Goal: Information Seeking & Learning: Learn about a topic

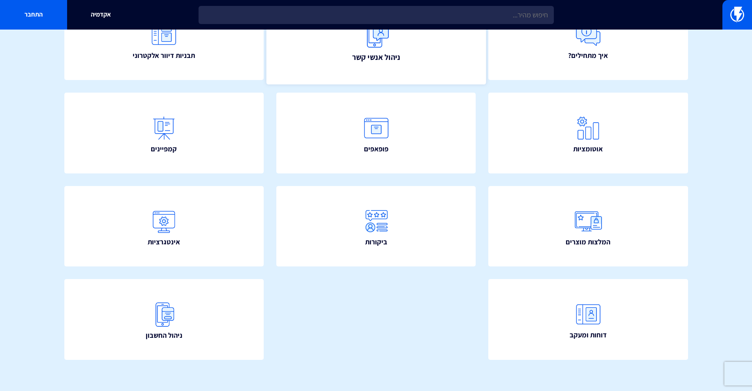
scroll to position [120, 0]
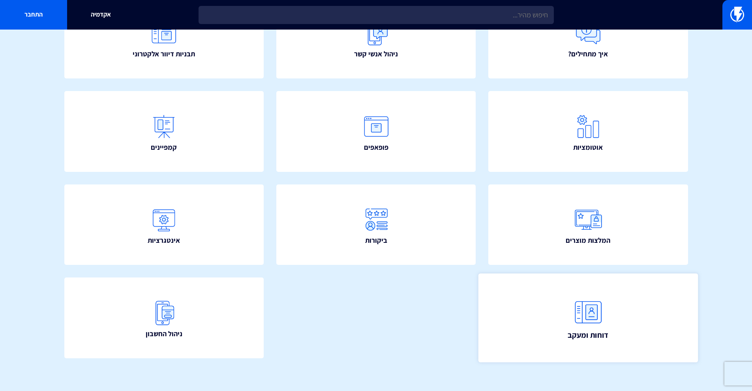
click at [561, 292] on link "דוחות ומעקב" at bounding box center [587, 318] width 219 height 89
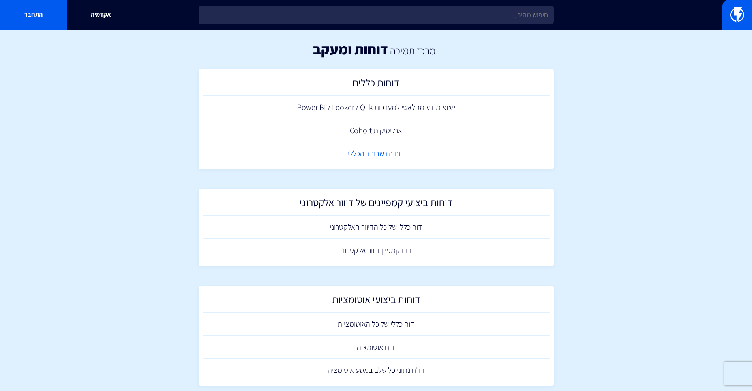
click at [397, 156] on link "דוח הדשבורד הכללי" at bounding box center [375, 153] width 347 height 23
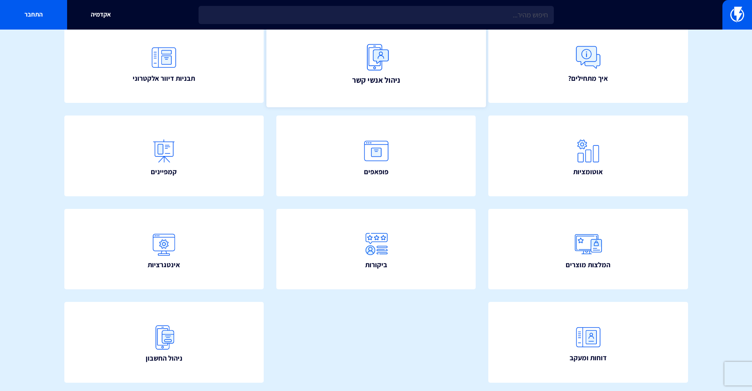
scroll to position [50, 0]
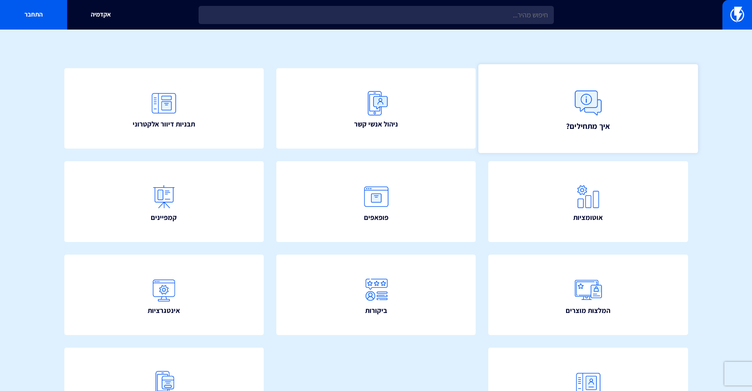
click at [605, 137] on link "איך מתחילים?" at bounding box center [587, 108] width 219 height 89
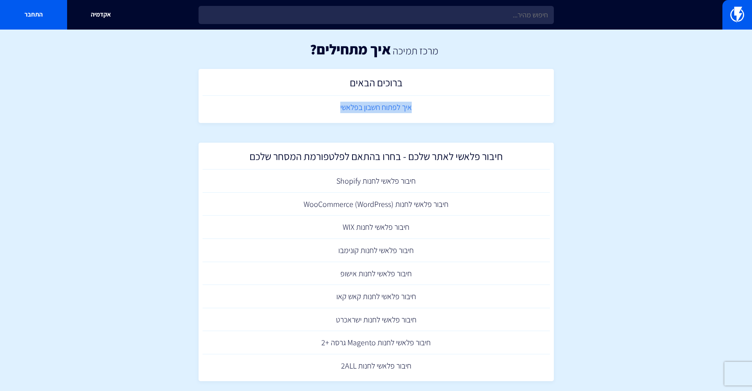
click at [373, 106] on link "איך לפתוח חשבון בפלאשי" at bounding box center [375, 107] width 347 height 23
click at [572, 87] on section "מרכז תמיכה איך מתחילים? ברוכים הבאים איך לפתוח חשבון בפלאשי חיבור פלאשי לאתר של…" at bounding box center [376, 394] width 752 height 728
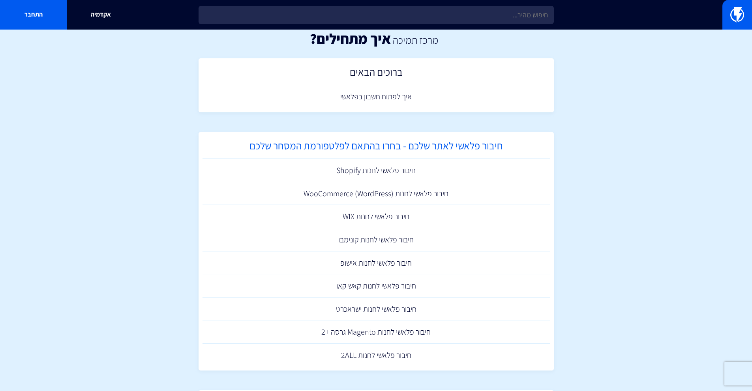
scroll to position [1, 0]
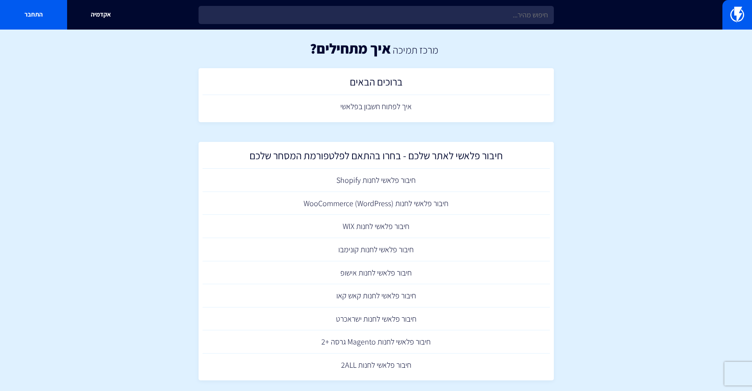
click at [606, 136] on section "מרכז תמיכה איך מתחילים? ברוכים הבאים איך לפתוח חשבון בפלאשי חיבור פלאשי לאתר של…" at bounding box center [376, 393] width 752 height 728
click at [434, 115] on link "איך לפתוח חשבון בפלאשי" at bounding box center [375, 106] width 347 height 23
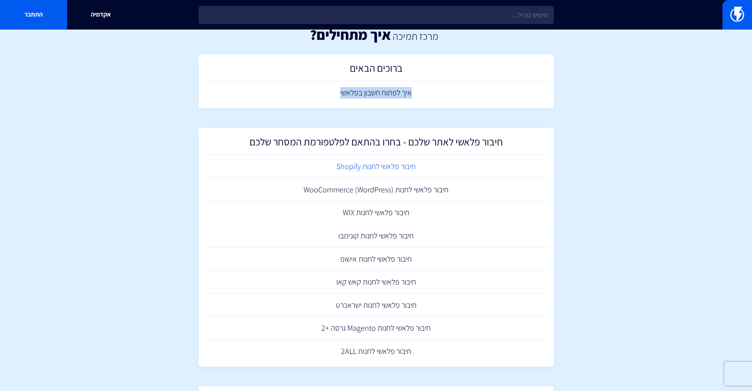
scroll to position [16, 0]
copy link "חיבור פלאשי לחנות Shopify"
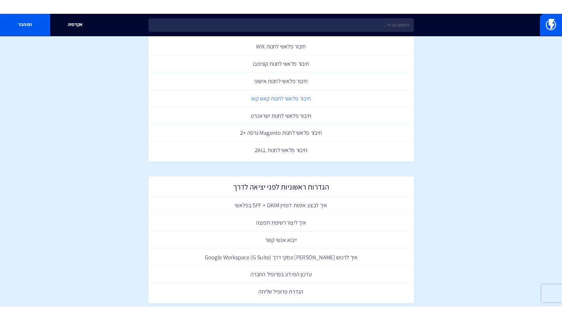
scroll to position [214, 0]
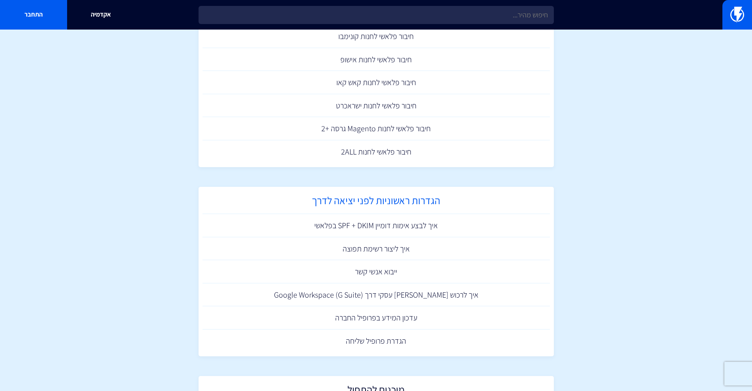
click at [417, 198] on h2 "הגדרות ראשוניות לפני יציאה לדרך" at bounding box center [375, 202] width 339 height 15
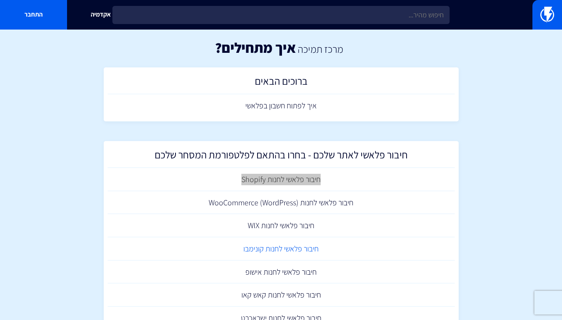
scroll to position [0, 0]
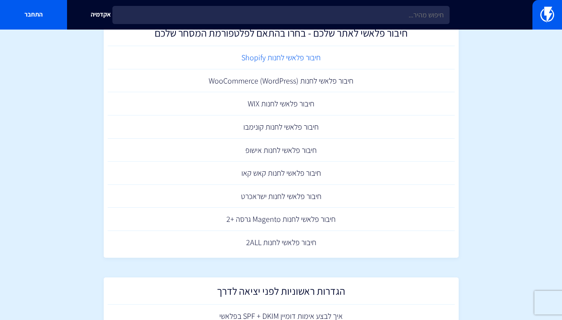
scroll to position [55, 0]
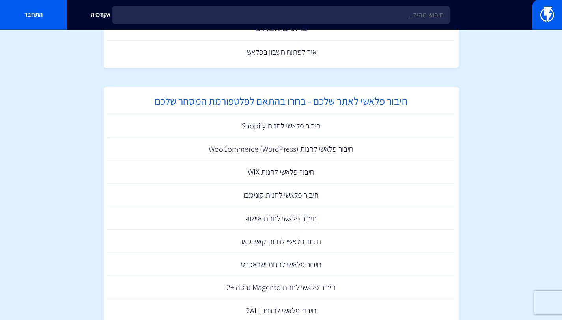
click at [285, 101] on h2 "חיבור פלאשי לאתר שלכם - בחרו בהתאם לפלטפורמת המסחר שלכם" at bounding box center [281, 102] width 339 height 15
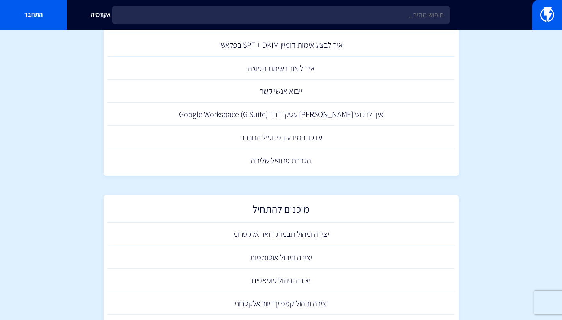
scroll to position [437, 0]
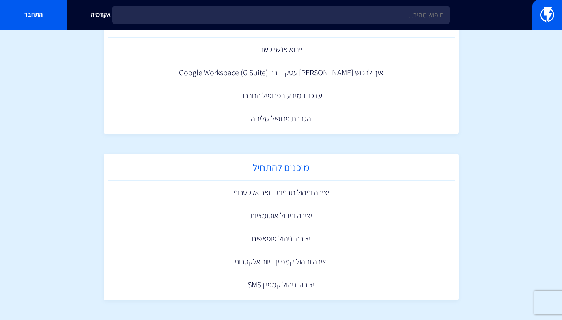
click at [290, 169] on h2 "מוכנים להתחיל" at bounding box center [281, 169] width 339 height 15
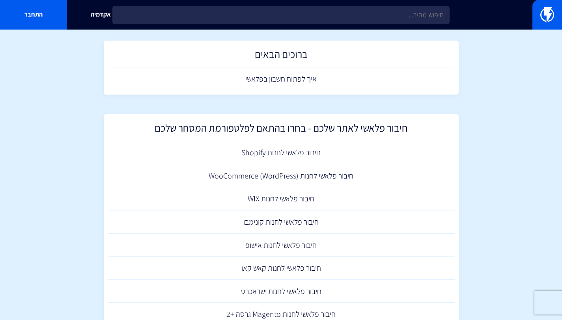
scroll to position [0, 0]
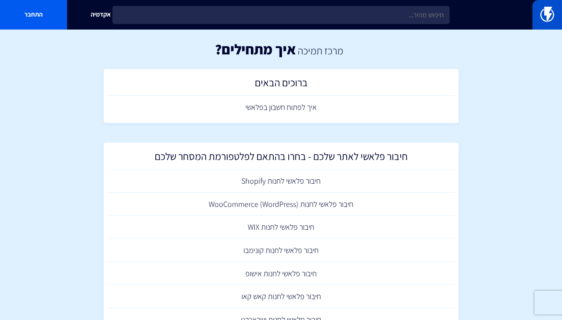
click at [546, 16] on img at bounding box center [548, 15] width 14 height 16
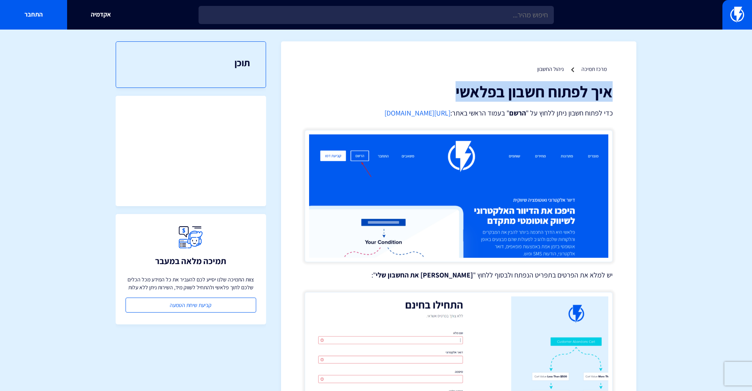
drag, startPoint x: 424, startPoint y: 92, endPoint x: 638, endPoint y: 88, distance: 214.3
copy h1 "איך לפתוח חשבון בפלאשי"
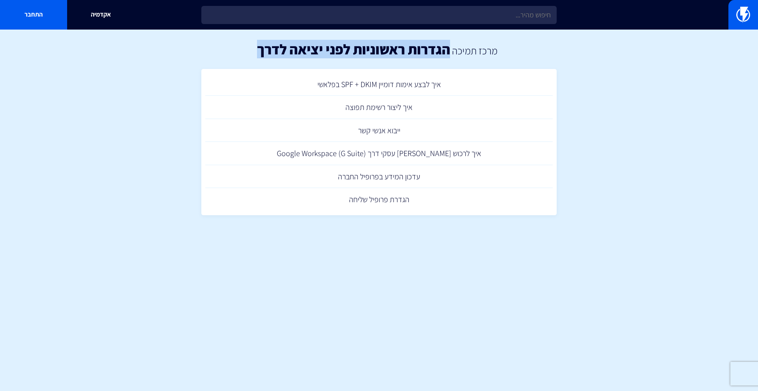
drag, startPoint x: 448, startPoint y: 48, endPoint x: 218, endPoint y: 58, distance: 230.3
click at [218, 58] on div "מרכז תמיכה הגדרות ראשוניות לפני יציאה לדרך" at bounding box center [379, 49] width 758 height 39
copy h1 "הגדרות ראשוניות לפני יציאה לדרך"
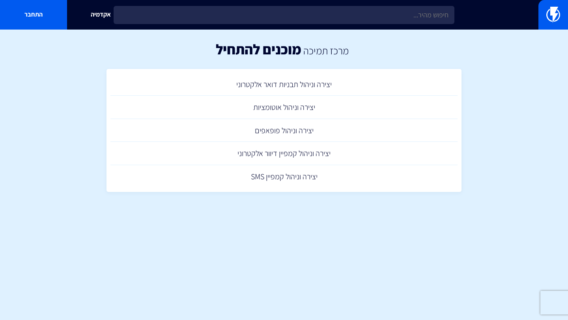
click at [210, 212] on html "מוצרים שיווק אוטומטי הפכו את השיווק לאוטומטי דיוור אלקטרוני שלחו את המסר הנכון …" at bounding box center [284, 106] width 568 height 212
click at [168, 0] on html "מוצרים שיווק אוטומטי הפכו את השיווק לאוטומטי דיוור אלקטרוני שלחו את המסר הנכון …" at bounding box center [284, 106] width 568 height 212
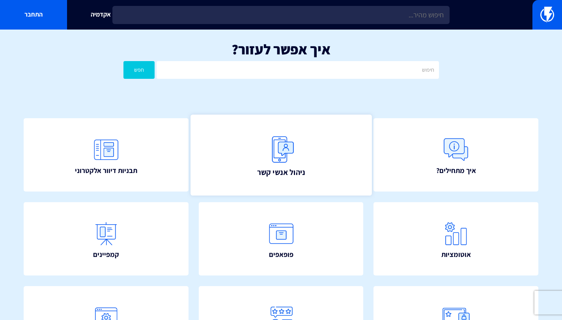
click at [274, 136] on img at bounding box center [281, 149] width 35 height 35
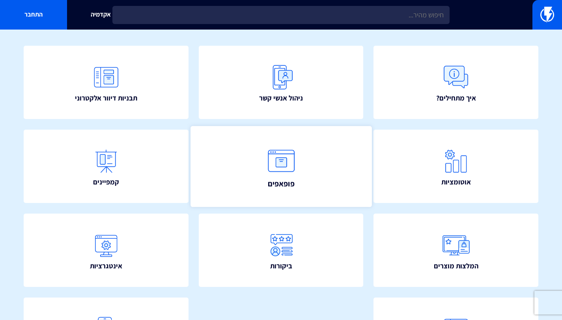
scroll to position [81, 0]
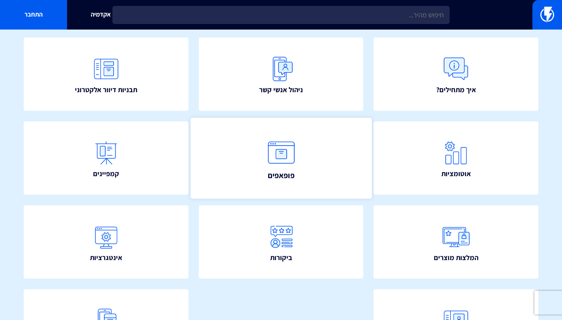
click at [285, 168] on img at bounding box center [281, 152] width 35 height 35
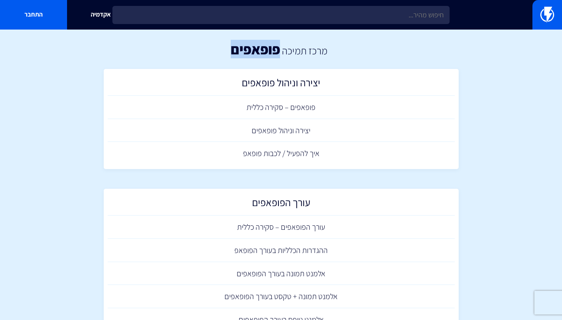
drag, startPoint x: 230, startPoint y: 47, endPoint x: 277, endPoint y: 49, distance: 47.4
click at [277, 49] on h1 "פופאפים" at bounding box center [255, 49] width 49 height 16
copy h1 "פופאפים"
click at [283, 79] on h2 "יצירה וניהול פופאפים" at bounding box center [281, 84] width 339 height 15
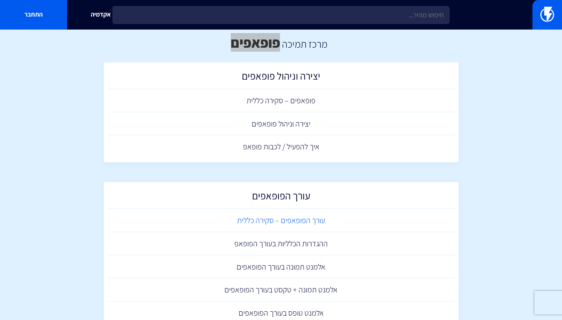
scroll to position [14, 0]
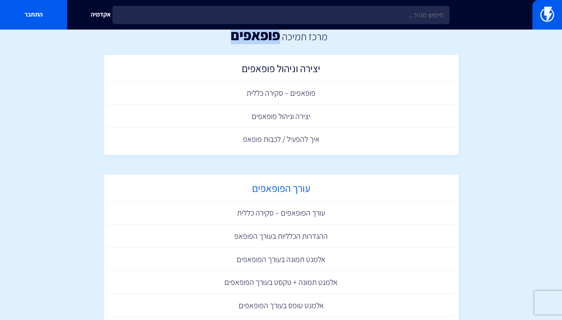
click at [271, 192] on h2 "עורך הפופאפים" at bounding box center [281, 190] width 339 height 15
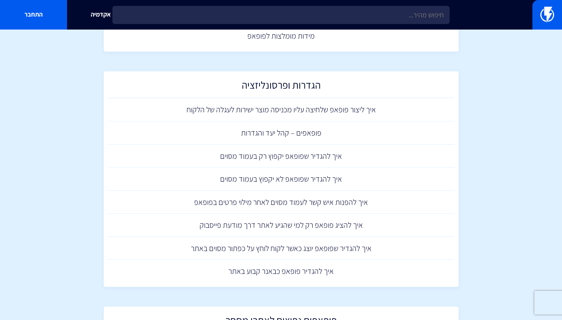
scroll to position [469, 0]
click at [291, 85] on h2 "הגדרות ופרסונליזציה" at bounding box center [281, 86] width 339 height 15
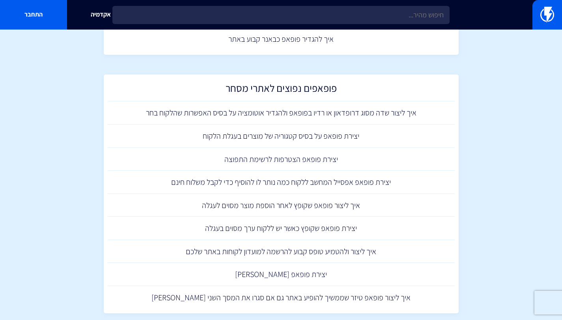
scroll to position [696, 0]
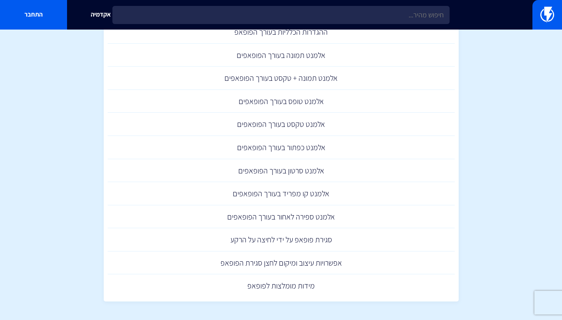
scroll to position [77, 0]
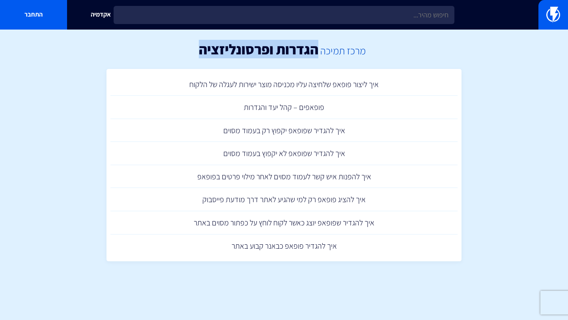
drag, startPoint x: 221, startPoint y: 46, endPoint x: 321, endPoint y: 51, distance: 100.0
click at [321, 51] on div "מרכז תמיכה הגדרות ופרסונליזציה" at bounding box center [284, 49] width 568 height 39
copy div "מרכז תמיכה הגדרות ופרסונליזציה"
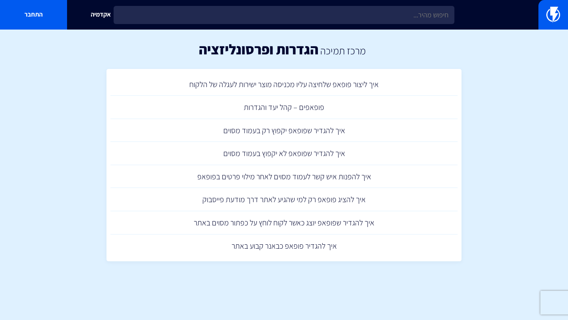
click at [161, 1] on div "אקדמיה התחבר" at bounding box center [284, 15] width 568 height 30
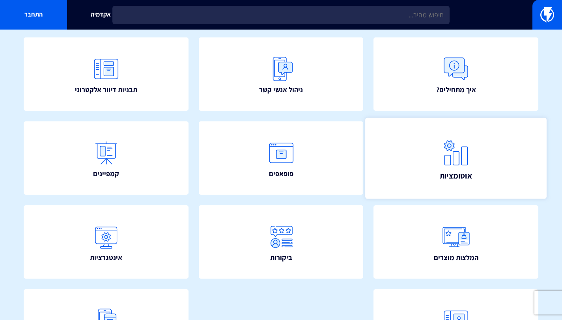
click at [445, 155] on img at bounding box center [456, 152] width 35 height 35
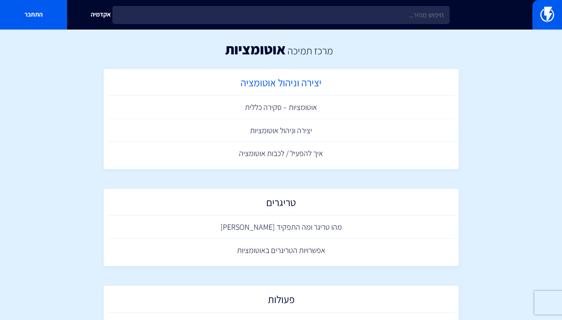
click at [294, 88] on h2 "יצירה וניהול אוטומציה" at bounding box center [281, 84] width 339 height 15
click at [274, 79] on h2 "יצירה וניהול אוטומציה" at bounding box center [281, 84] width 339 height 15
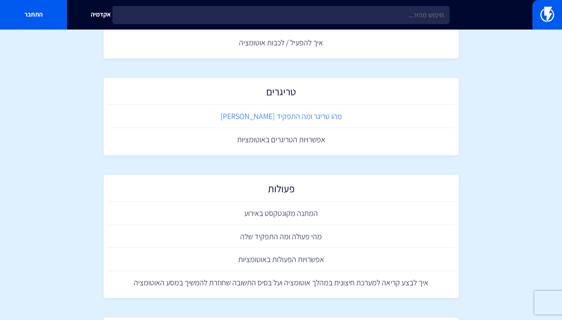
scroll to position [111, 0]
click at [298, 189] on h2 "פעולות" at bounding box center [281, 190] width 339 height 15
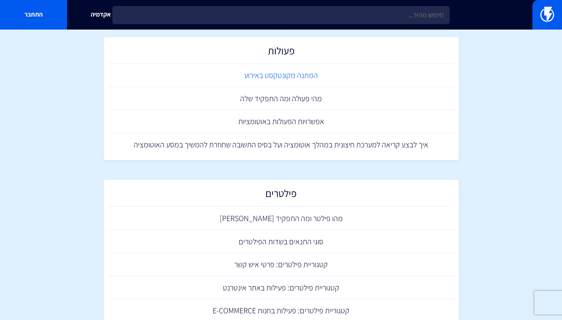
scroll to position [322, 0]
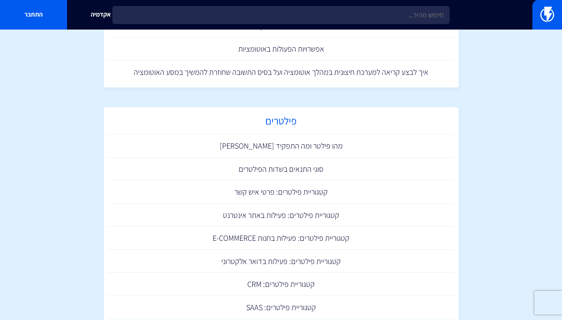
click at [290, 126] on h2 "פילטרים" at bounding box center [281, 122] width 339 height 15
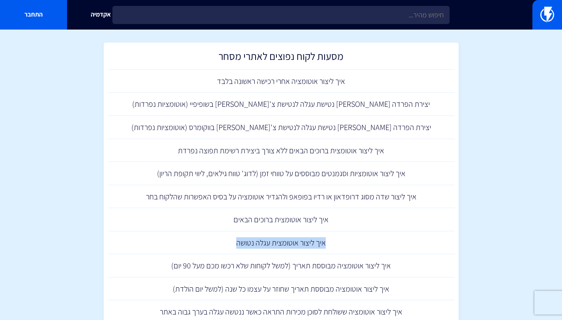
scroll to position [684, 0]
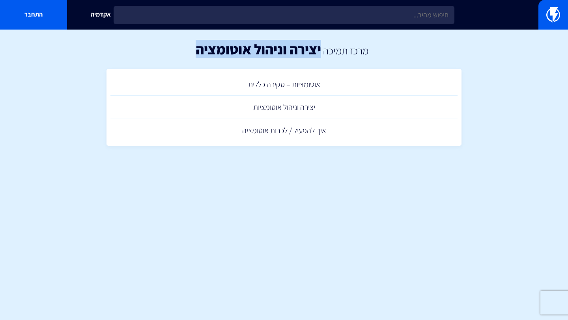
drag, startPoint x: 194, startPoint y: 54, endPoint x: 320, endPoint y: 52, distance: 125.5
click at [320, 52] on div "מרכז תמיכה יצירה וניהול אוטומציה" at bounding box center [284, 49] width 568 height 39
copy h1 "יצירה וניהול אוטומציה"
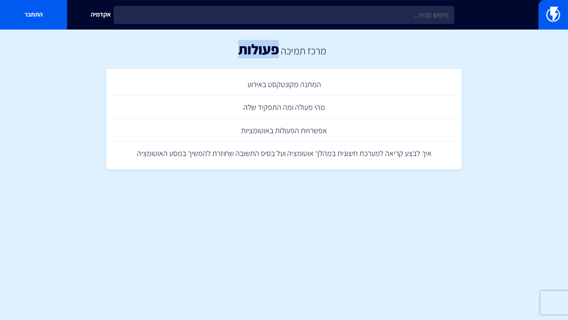
drag, startPoint x: 239, startPoint y: 50, endPoint x: 277, endPoint y: 50, distance: 38.7
click at [277, 50] on div "מרכז תמיכה פעולות" at bounding box center [284, 49] width 568 height 39
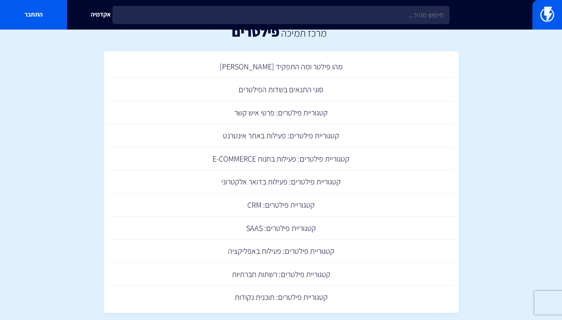
scroll to position [30, 0]
